Goal: Navigation & Orientation: Understand site structure

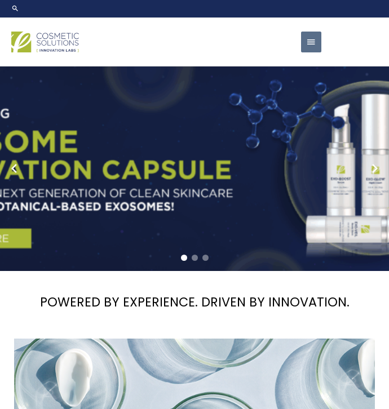
click at [314, 39] on span "button" at bounding box center [311, 43] width 10 height 22
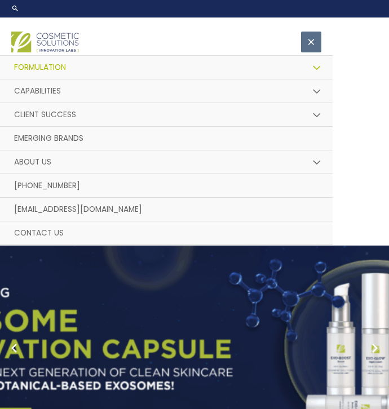
click at [110, 68] on link "Formulation" at bounding box center [166, 68] width 332 height 24
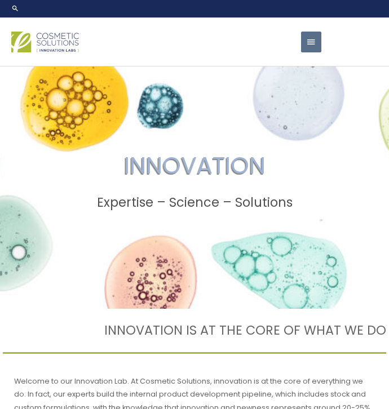
click at [307, 39] on span "button" at bounding box center [311, 43] width 10 height 22
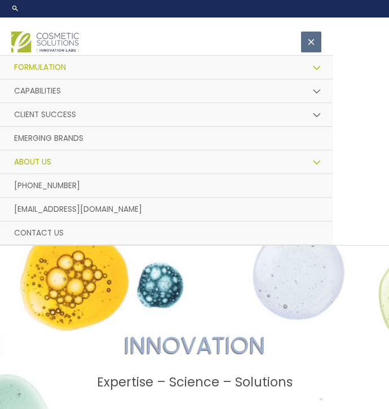
click at [121, 160] on link "About Us" at bounding box center [166, 162] width 332 height 24
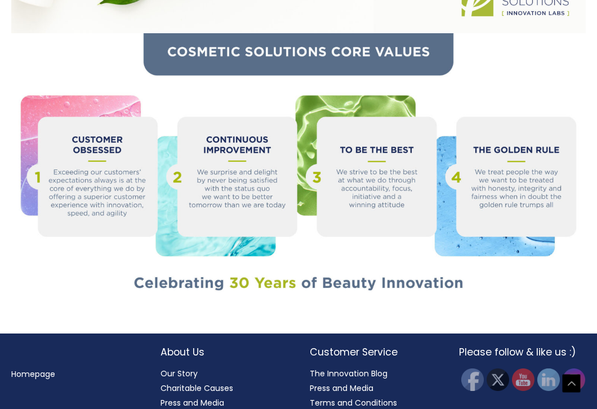
scroll to position [1212, 0]
